Goal: Find specific page/section: Find specific page/section

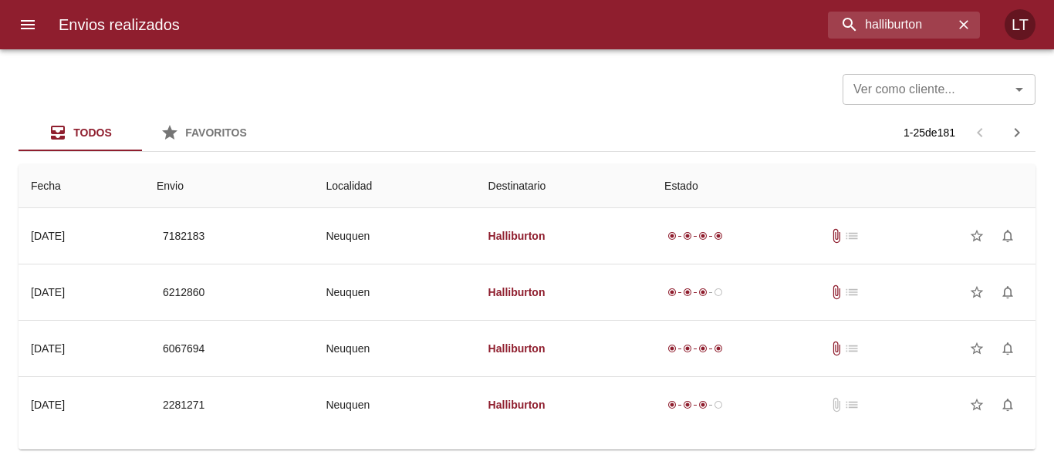
click at [888, 22] on input "halliburton" at bounding box center [891, 25] width 126 height 27
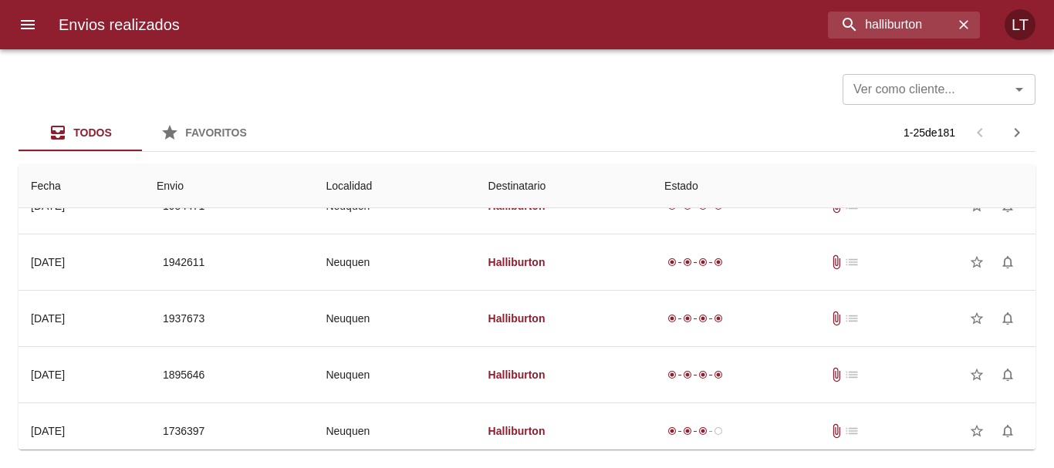
click at [888, 22] on input "halliburton" at bounding box center [891, 25] width 126 height 27
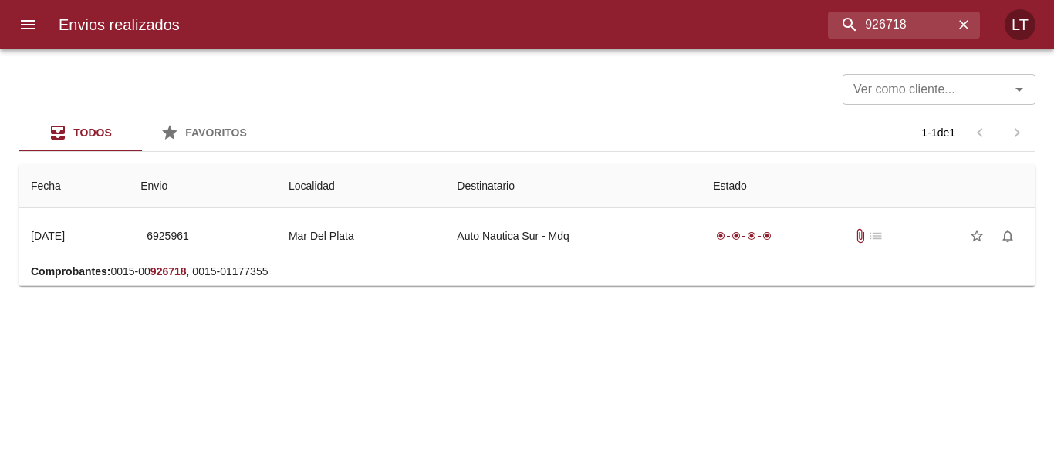
scroll to position [0, 0]
click at [827, 22] on input "926718" at bounding box center [863, 25] width 180 height 27
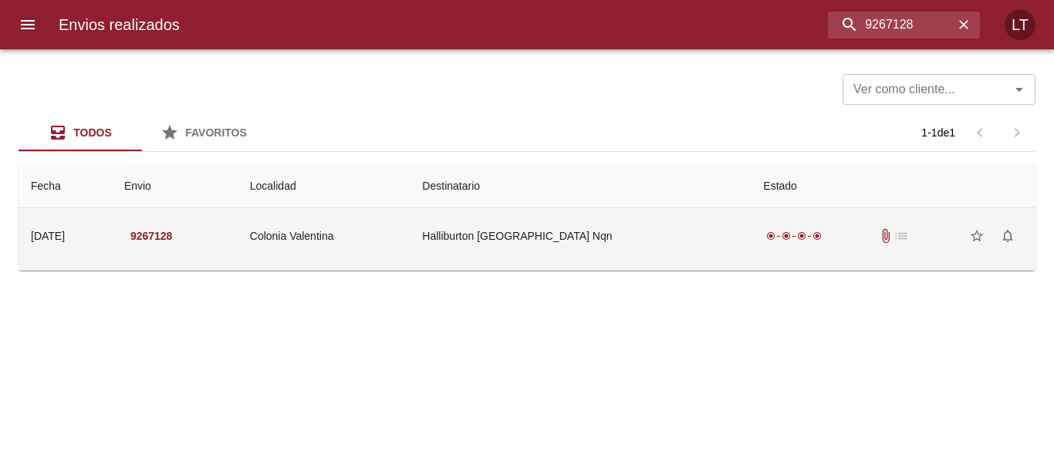
click at [684, 235] on td "Halliburton [GEOGRAPHIC_DATA] Nqn" at bounding box center [580, 236] width 341 height 56
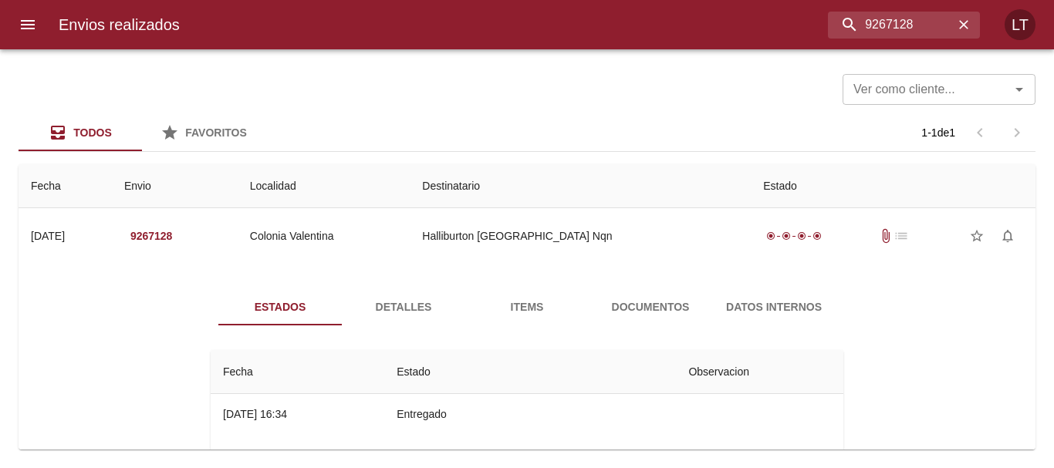
click at [342, 305] on button "Detalles" at bounding box center [403, 306] width 123 height 37
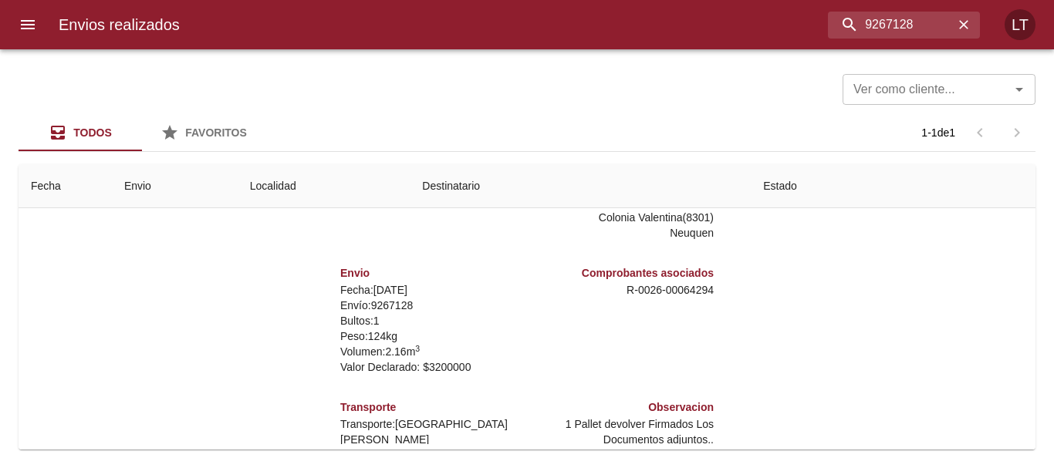
scroll to position [216, 0]
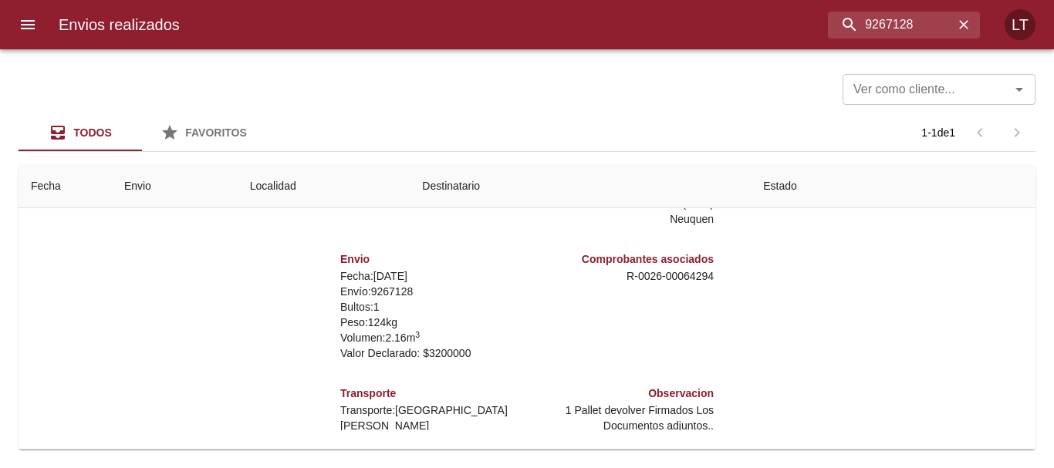
click at [670, 268] on p "R - 0026 - 00064294" at bounding box center [623, 275] width 180 height 15
copy p "00064294"
click at [892, 26] on input "9267128" at bounding box center [863, 25] width 180 height 27
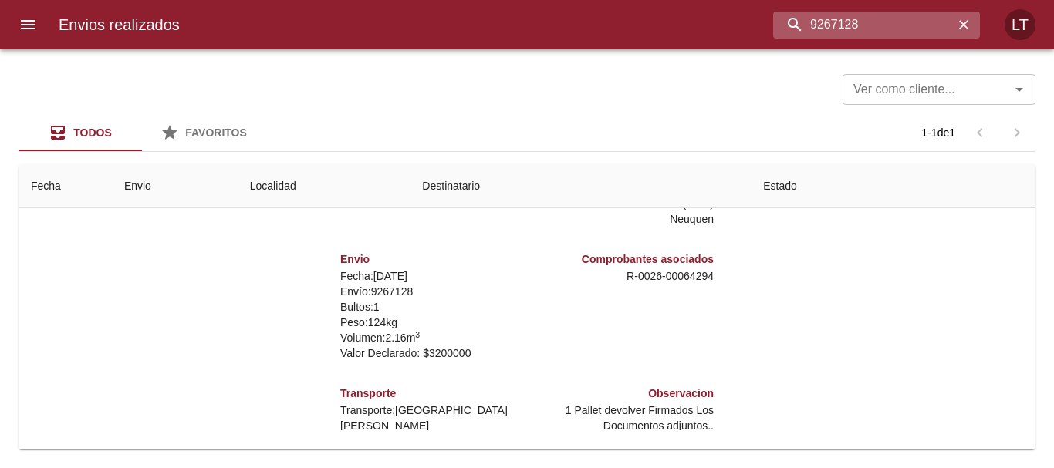
click at [892, 26] on input "9267128" at bounding box center [863, 25] width 180 height 27
paste input "00064294"
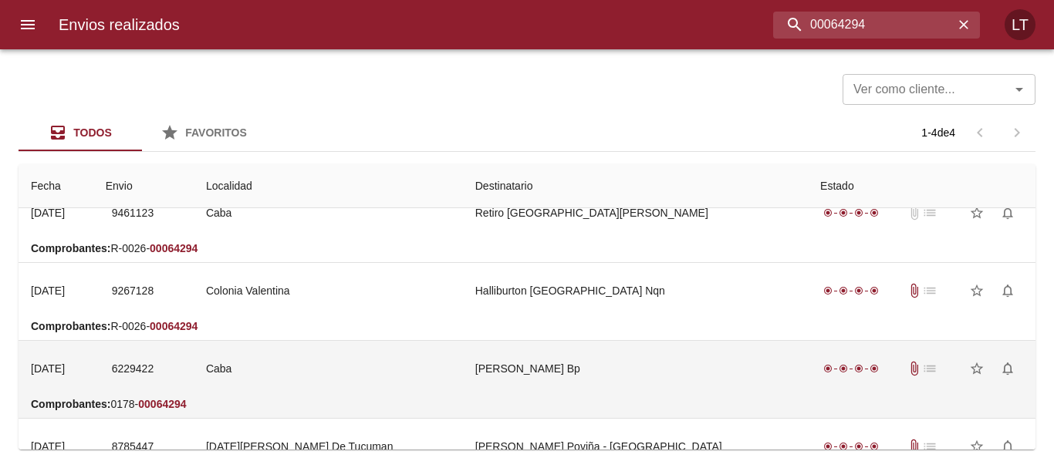
scroll to position [0, 0]
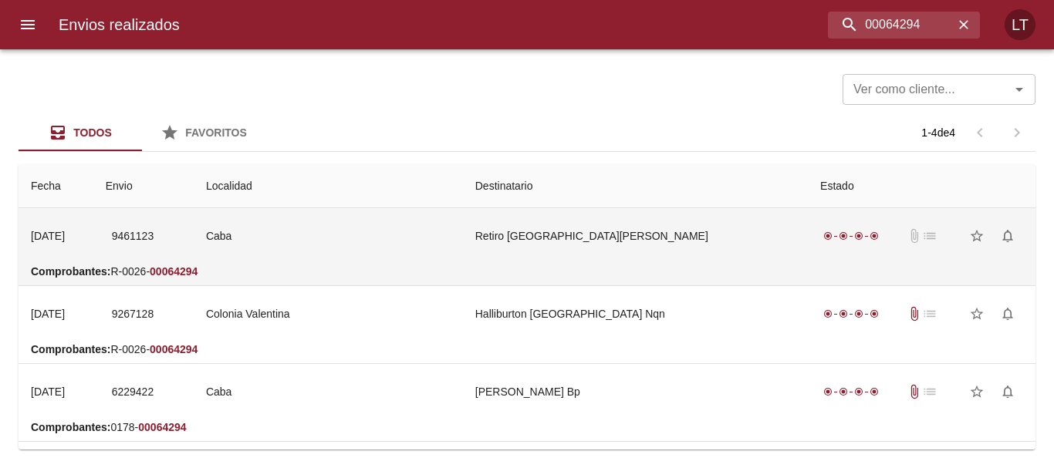
click at [669, 254] on td "Retiro [GEOGRAPHIC_DATA][PERSON_NAME]" at bounding box center [635, 236] width 345 height 56
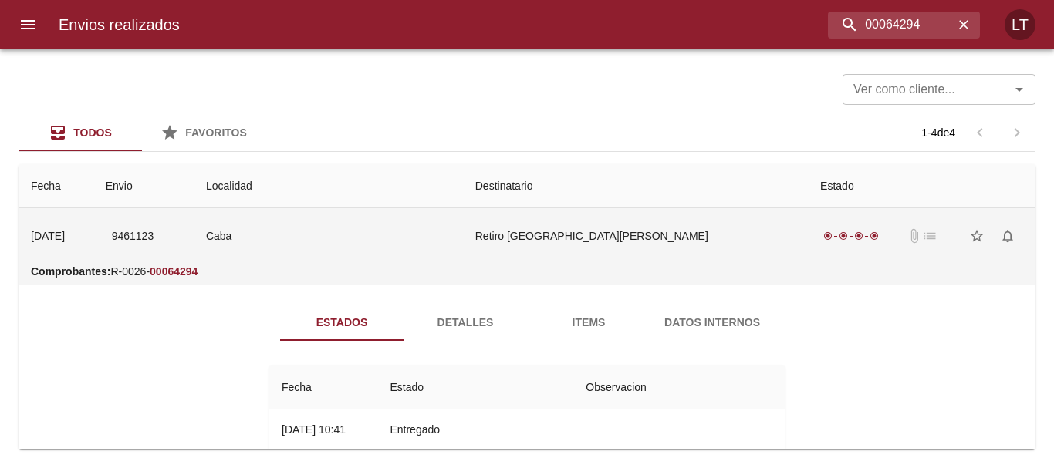
click at [340, 231] on td "Caba" at bounding box center [328, 236] width 269 height 56
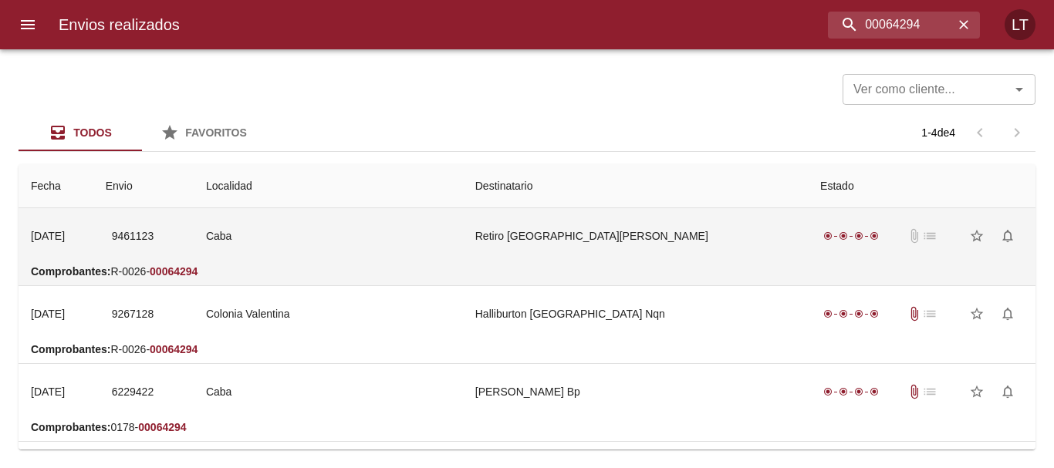
click at [643, 259] on td "Retiro [GEOGRAPHIC_DATA][PERSON_NAME]" at bounding box center [635, 236] width 345 height 56
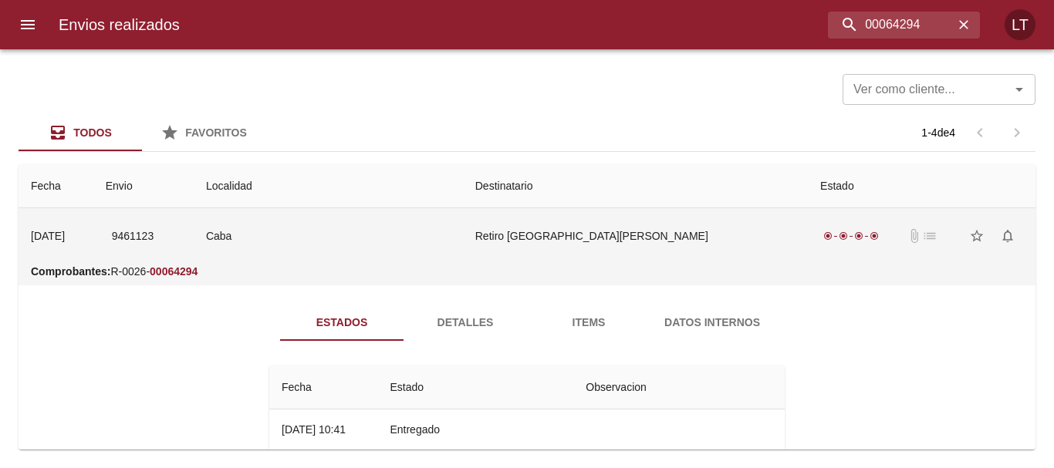
click at [679, 228] on td "Retiro [GEOGRAPHIC_DATA][PERSON_NAME]" at bounding box center [635, 236] width 345 height 56
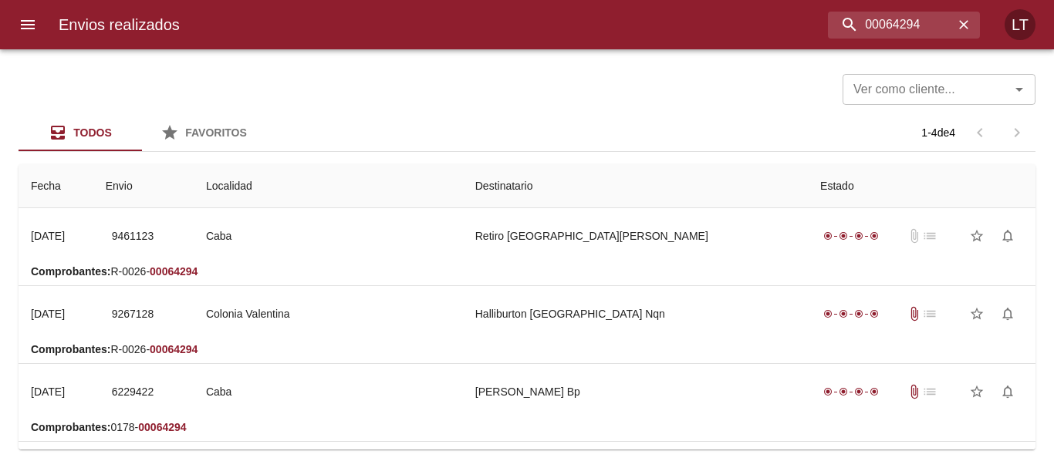
click at [173, 346] on em "00064294" at bounding box center [174, 349] width 48 height 12
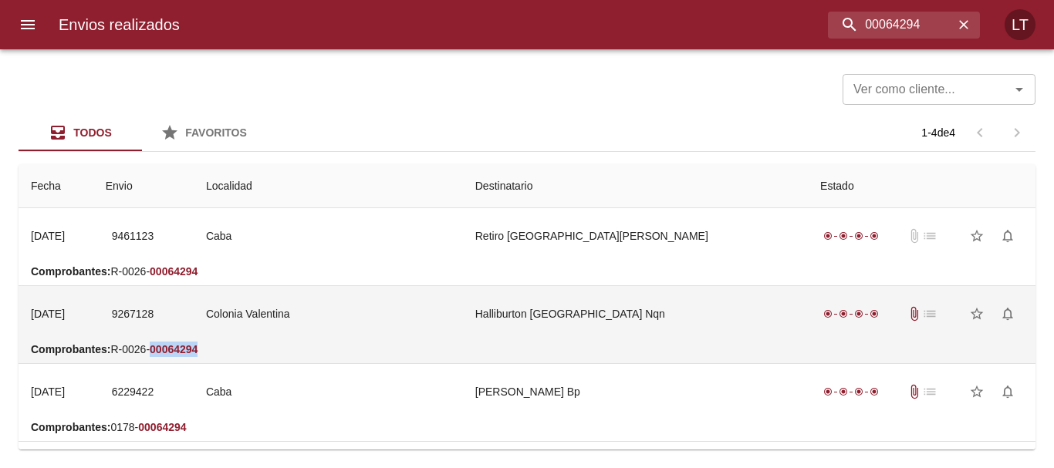
click at [430, 313] on td "Colonia Valentina" at bounding box center [328, 314] width 269 height 56
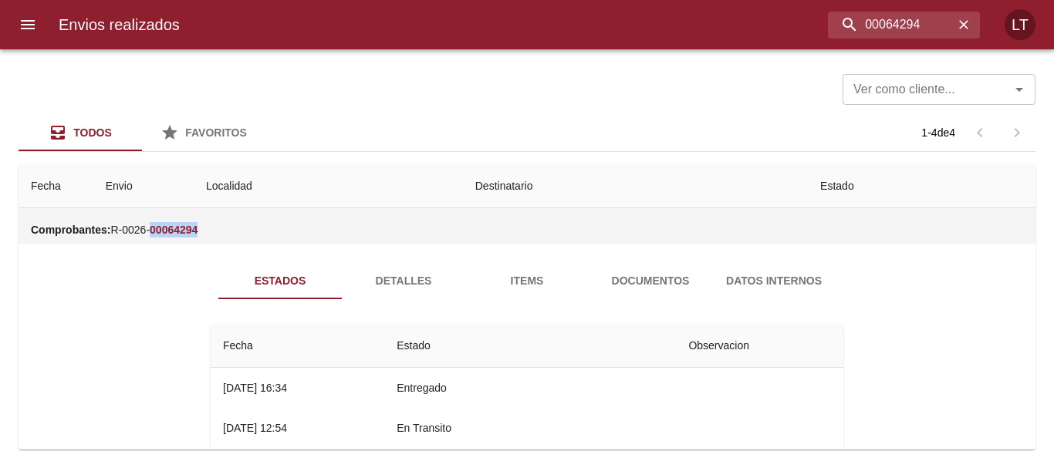
scroll to position [154, 0]
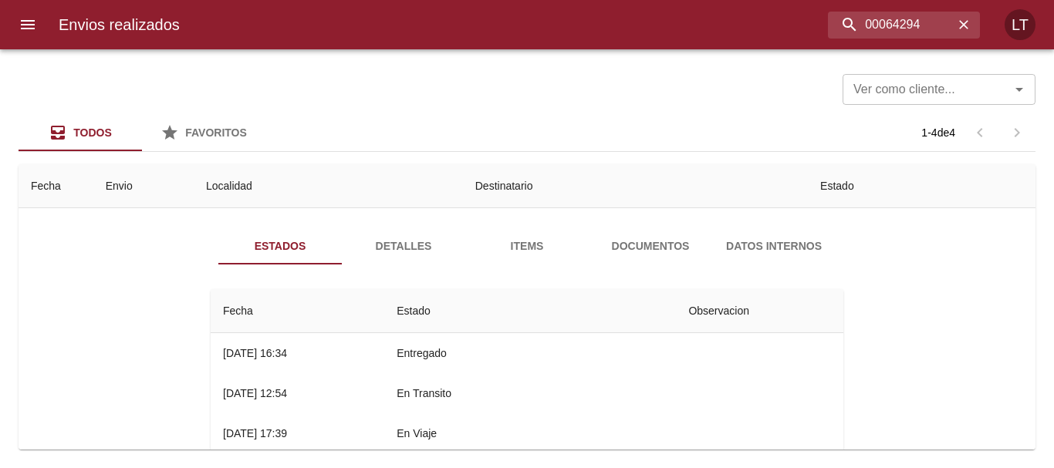
click at [384, 231] on button "Detalles" at bounding box center [403, 246] width 123 height 37
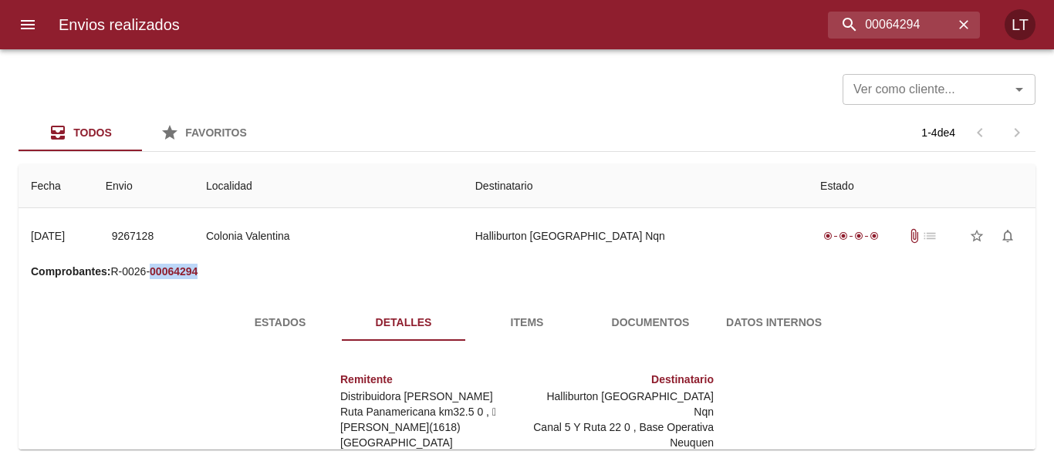
scroll to position [77, 0]
click at [305, 324] on span "Estados" at bounding box center [280, 323] width 105 height 19
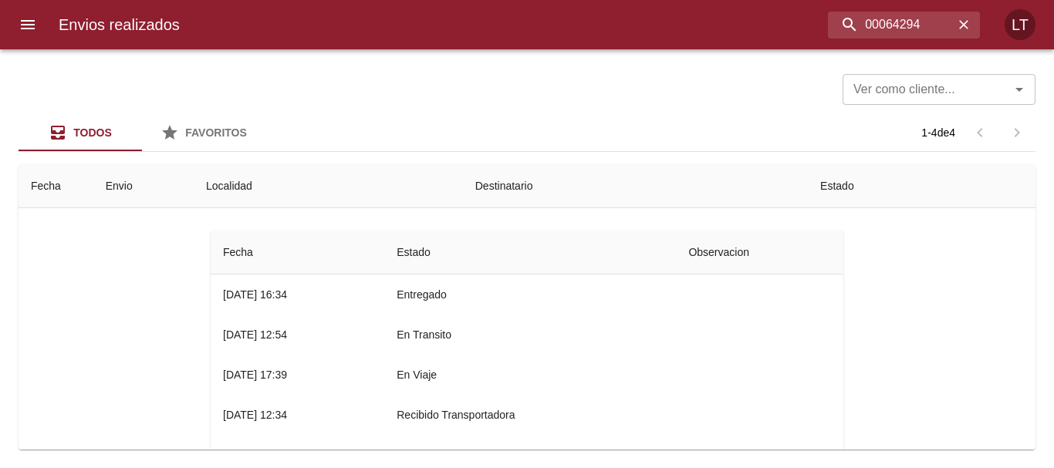
scroll to position [231, 0]
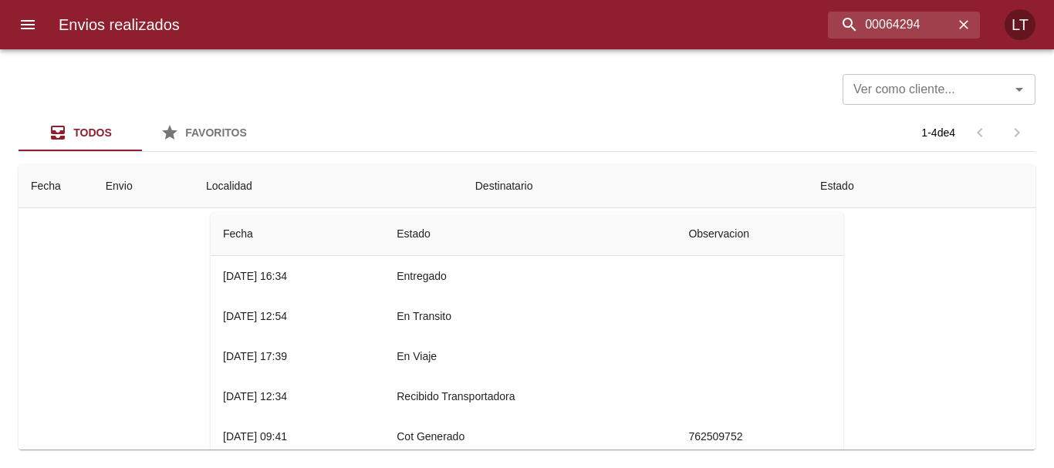
drag, startPoint x: 66, startPoint y: 406, endPoint x: 72, endPoint y: 427, distance: 21.7
click at [72, 427] on div "Estados Detalles Items Documentos Datos Internos Fecha Estado Observacion 30/06…" at bounding box center [527, 329] width 992 height 395
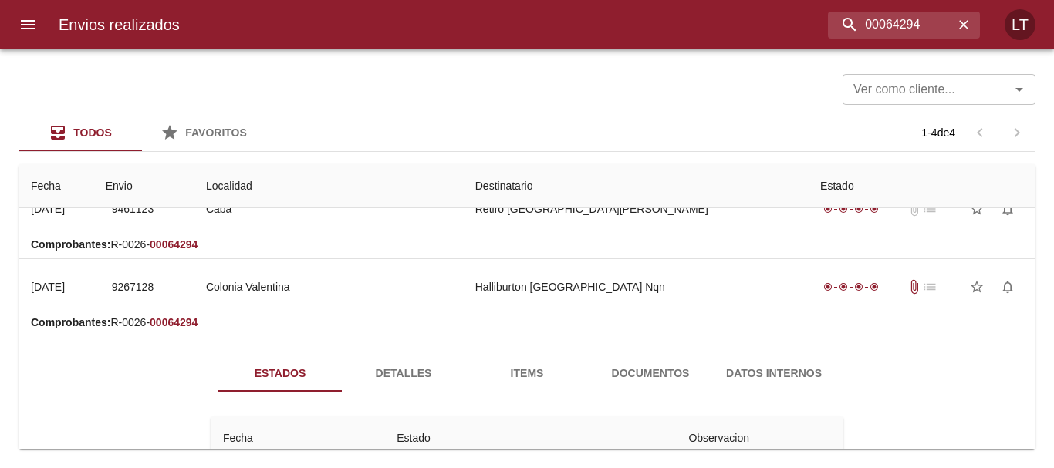
scroll to position [0, 0]
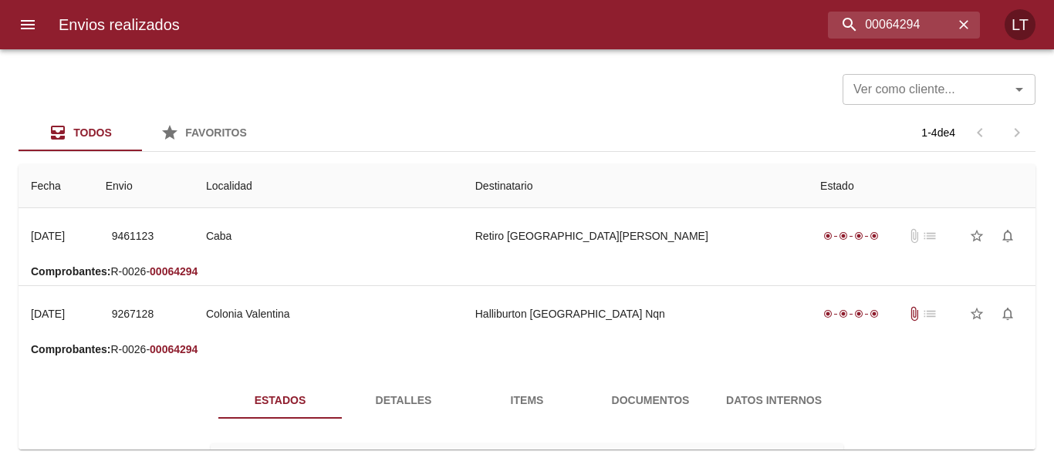
click at [351, 402] on span "Detalles" at bounding box center [403, 400] width 105 height 19
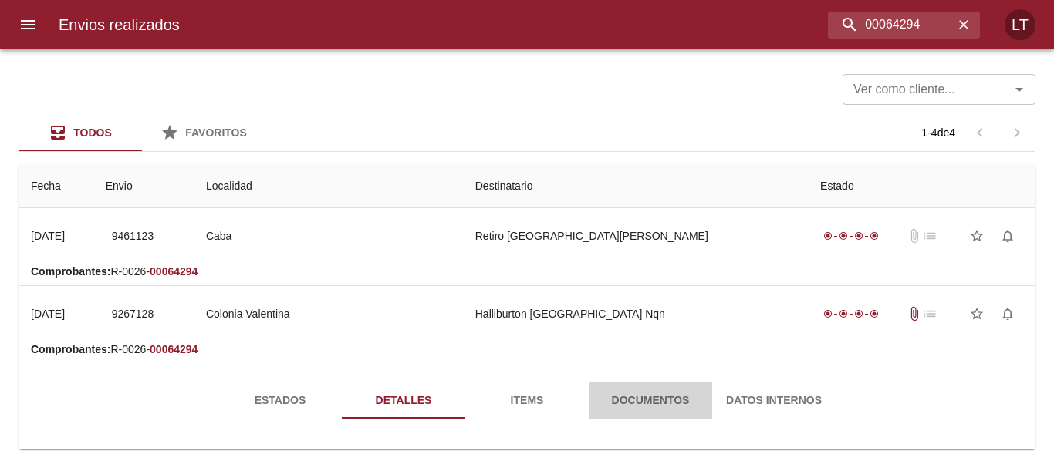
click at [615, 386] on button "Documentos" at bounding box center [649, 400] width 123 height 37
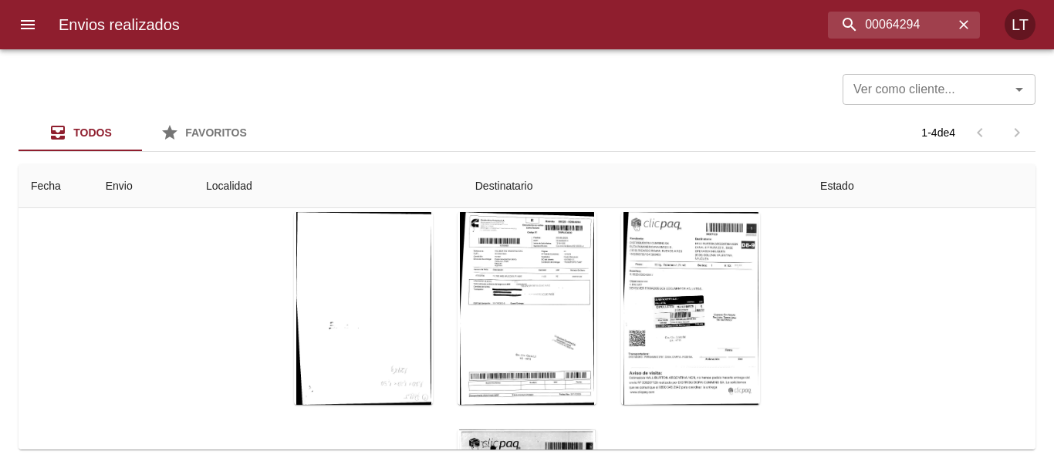
scroll to position [308, 0]
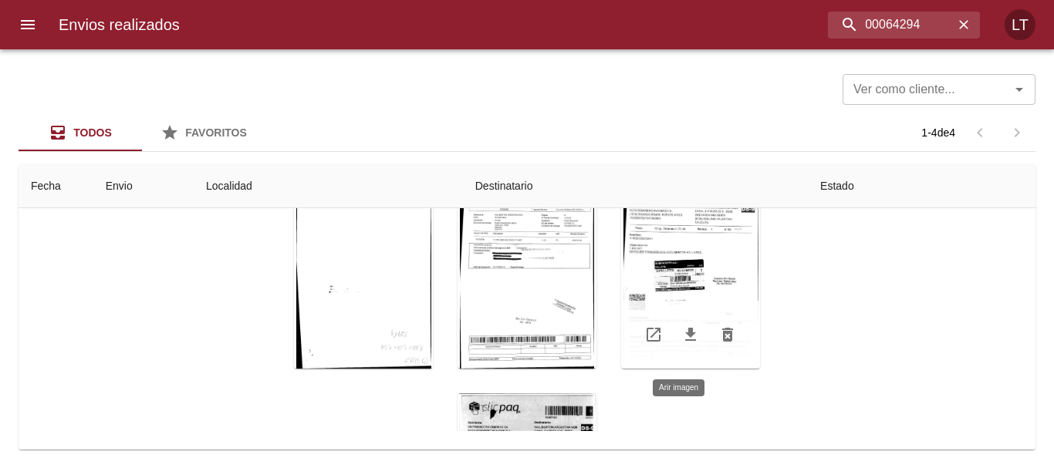
click at [668, 268] on div "Tabla de envíos del cliente" at bounding box center [690, 272] width 139 height 193
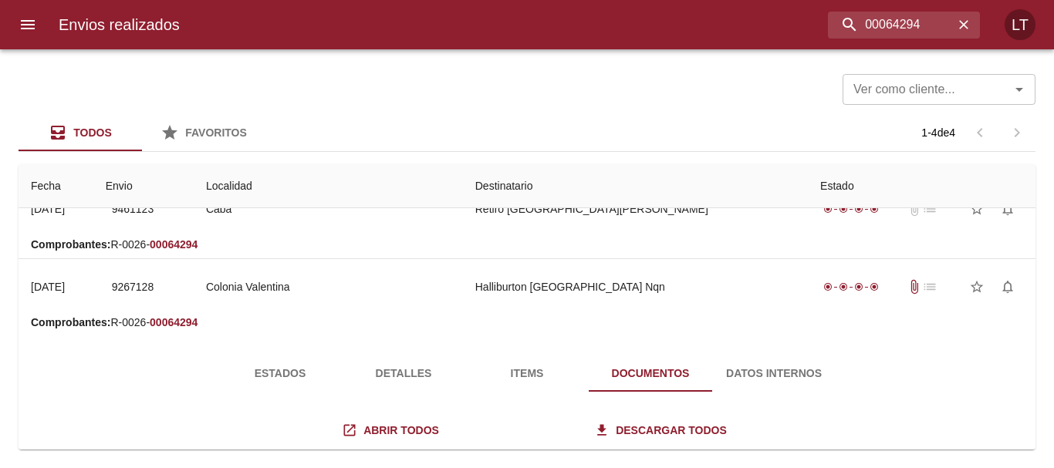
scroll to position [0, 0]
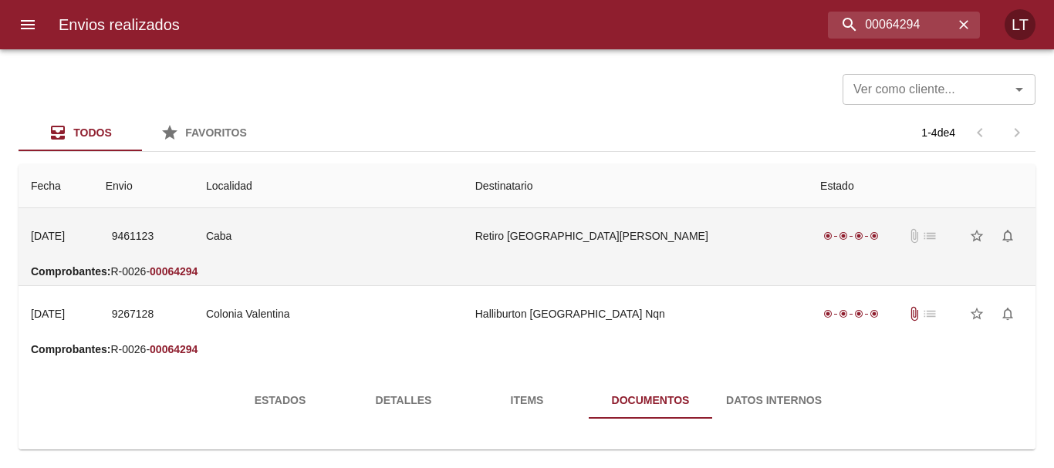
click at [463, 255] on td "Caba" at bounding box center [328, 236] width 269 height 56
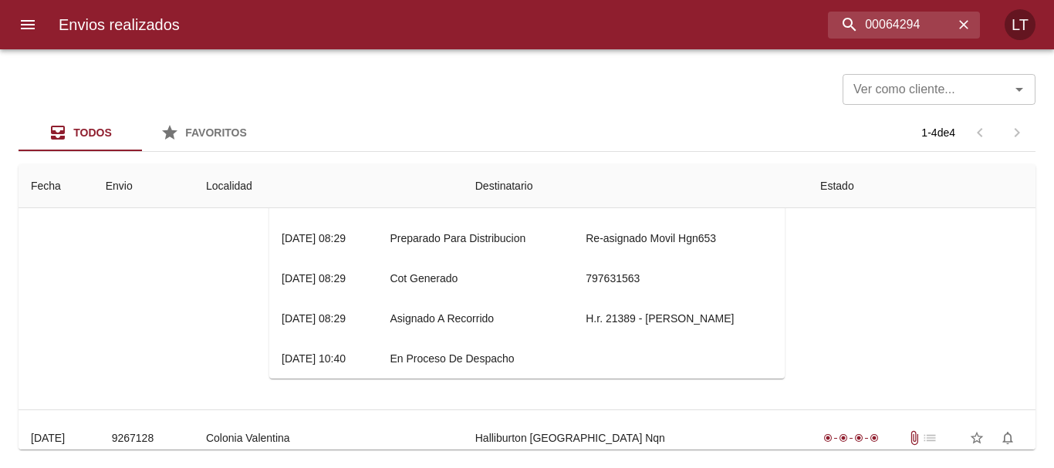
scroll to position [308, 0]
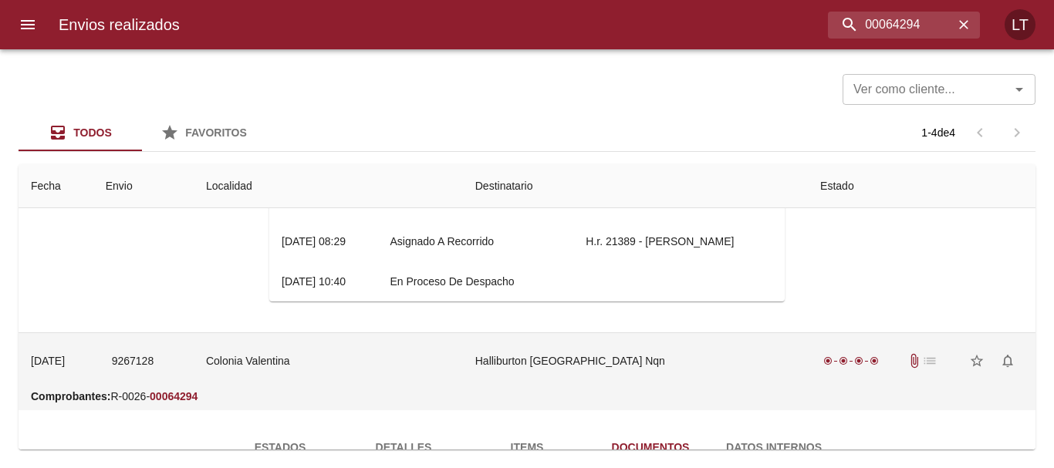
click at [665, 362] on td "Halliburton [GEOGRAPHIC_DATA] Nqn" at bounding box center [635, 361] width 345 height 56
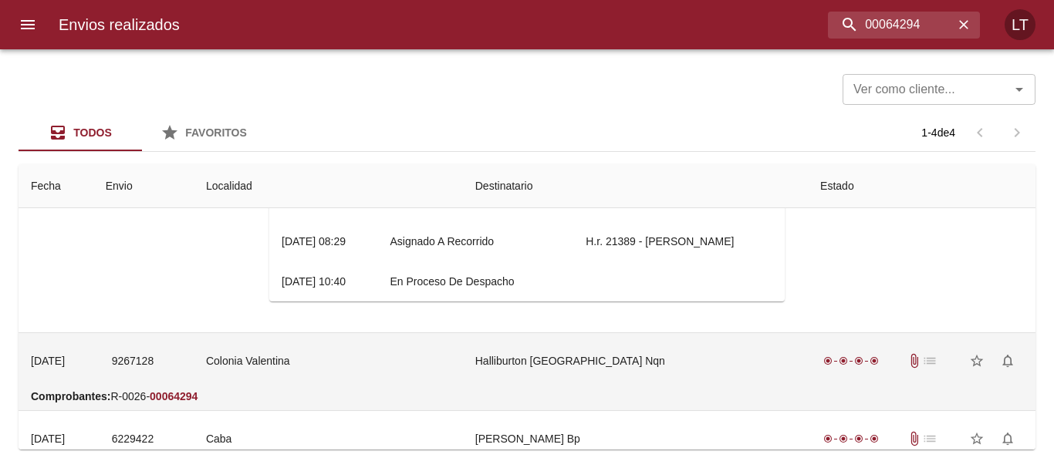
click at [705, 371] on td "Halliburton [GEOGRAPHIC_DATA] Nqn" at bounding box center [635, 361] width 345 height 56
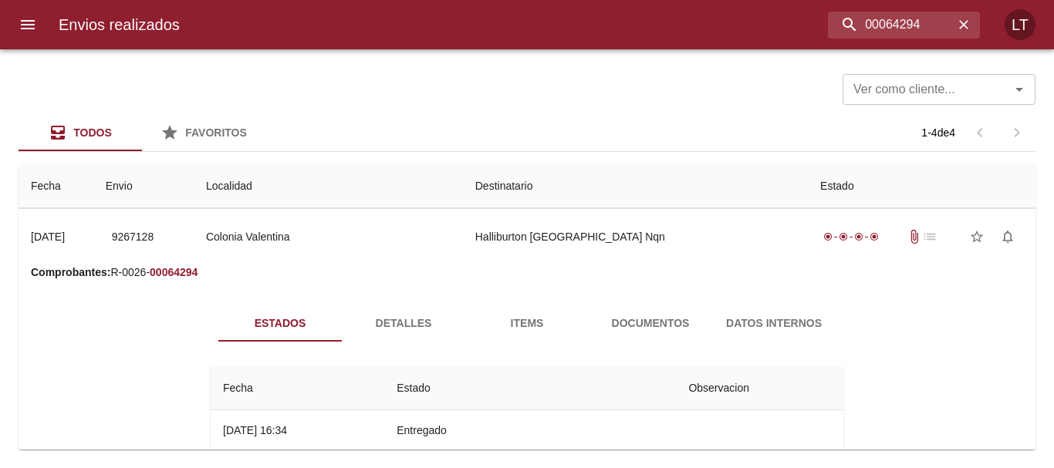
scroll to position [540, 0]
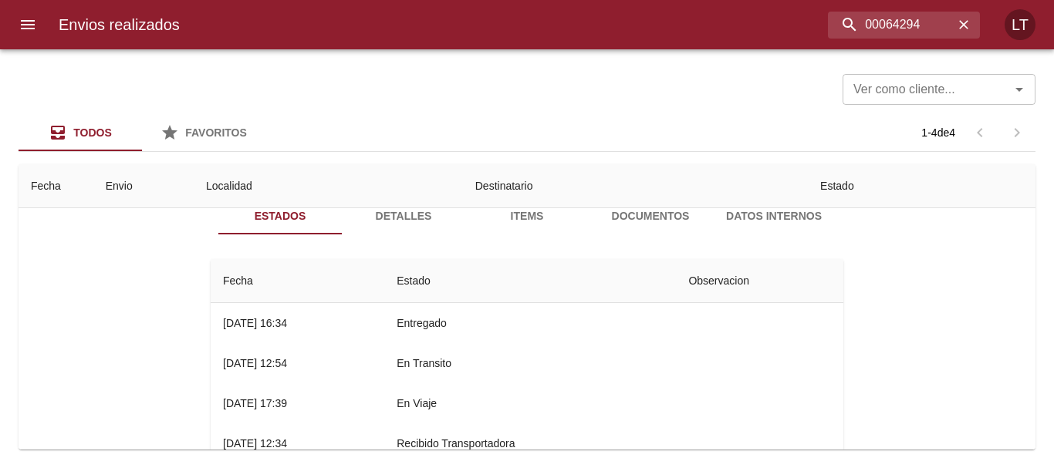
click at [607, 212] on span "Documentos" at bounding box center [650, 216] width 105 height 19
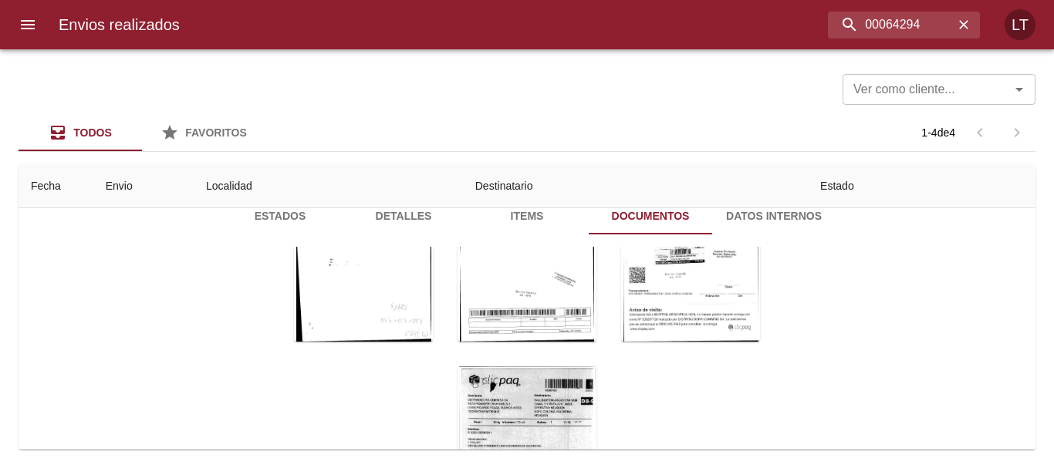
scroll to position [13, 0]
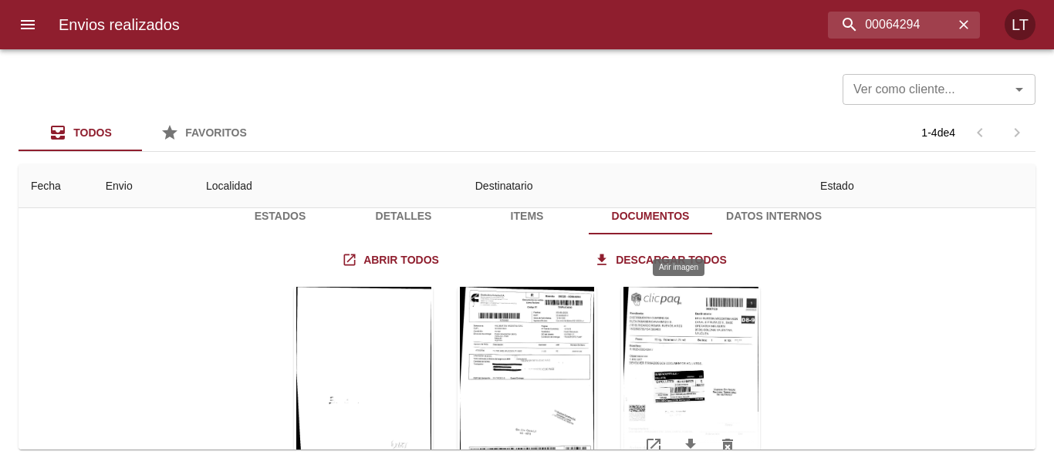
click at [690, 396] on div "Tabla de envíos del cliente" at bounding box center [690, 383] width 139 height 193
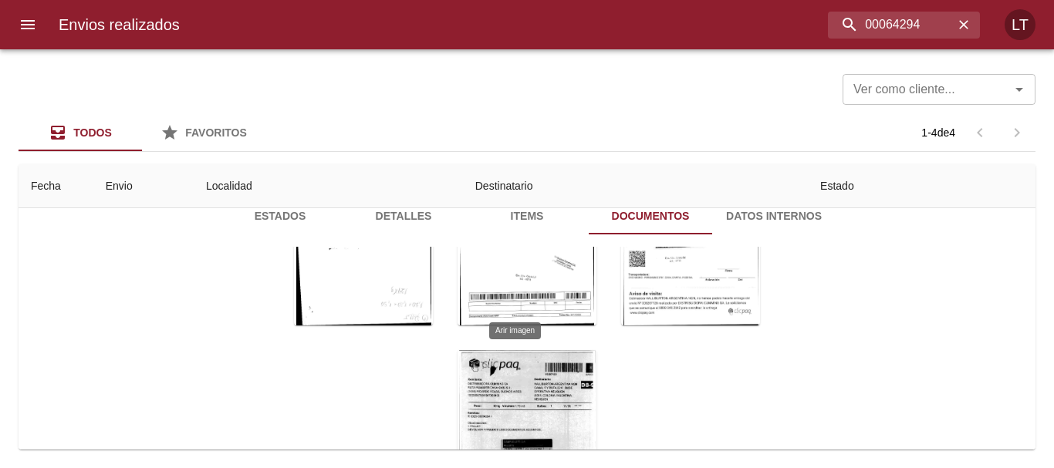
scroll to position [617, 0]
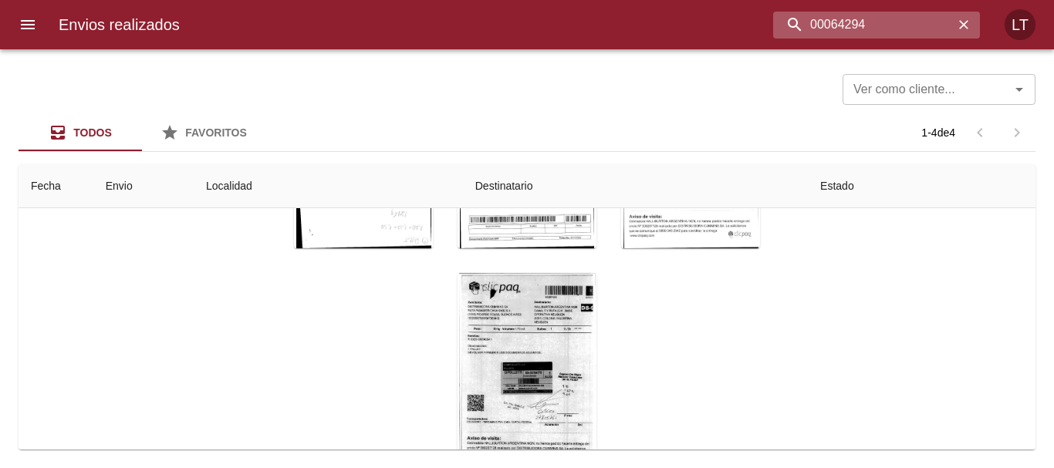
click at [928, 22] on input "00064294" at bounding box center [863, 25] width 180 height 27
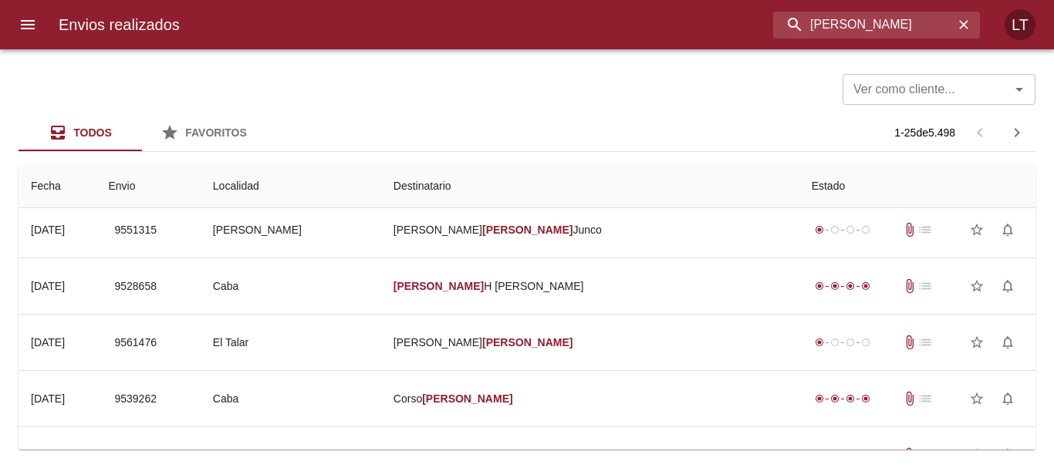
scroll to position [0, 0]
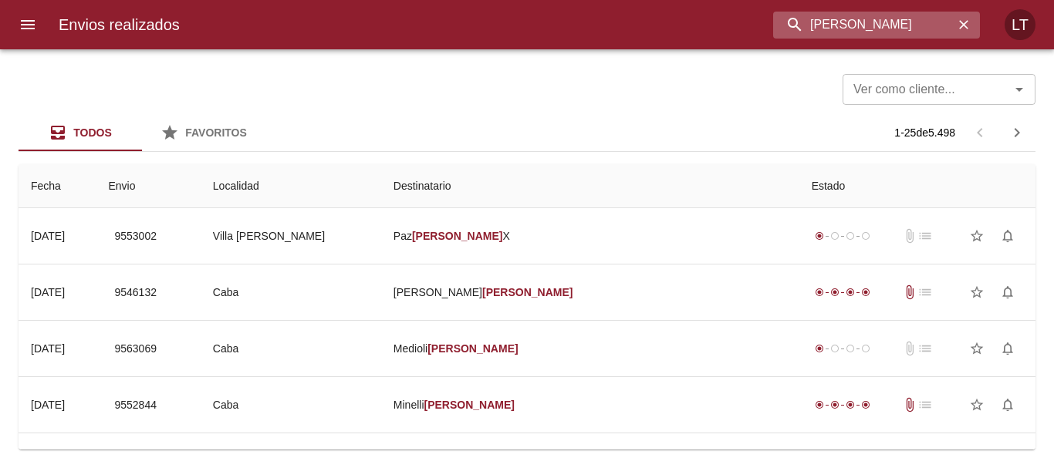
click at [834, 32] on input "[PERSON_NAME]" at bounding box center [863, 25] width 180 height 27
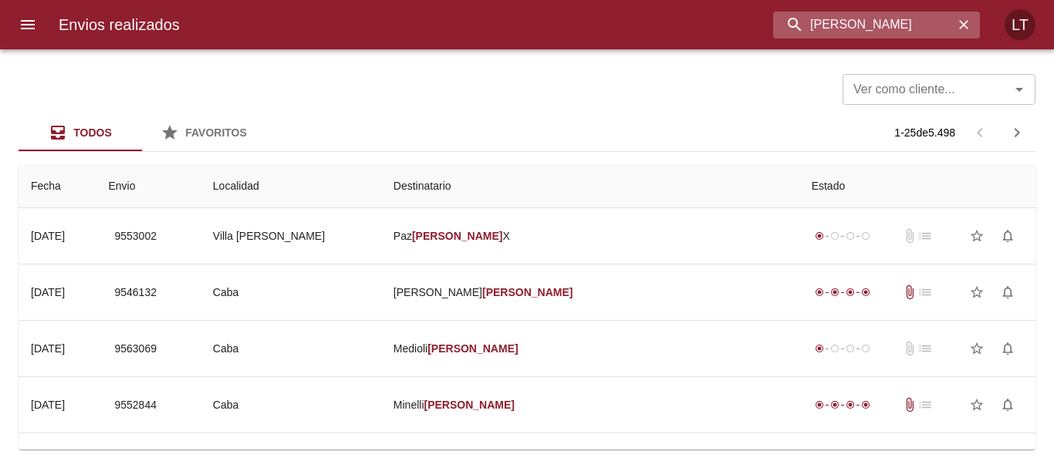
paste input "[PERSON_NAME]"
type input "[PERSON_NAME]"
